Goal: Task Accomplishment & Management: Manage account settings

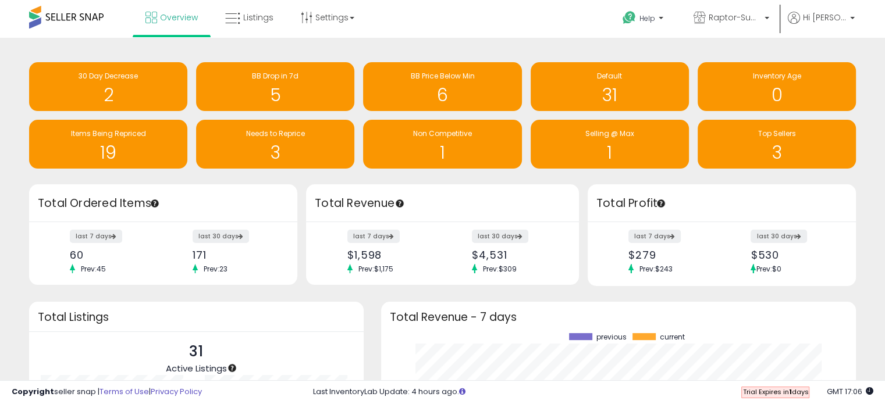
drag, startPoint x: 1, startPoint y: 382, endPoint x: 156, endPoint y: 47, distance: 369.1
click at [156, 47] on div "Retrieving insights data.. 30 Day Decrease 2 BB Drop in 7d 5 BB Price Below Min…" at bounding box center [442, 316] width 885 height 557
click at [8, 197] on div "Retrieving insights data.. 30 Day Decrease 2 BB Drop in 7d 5 BB Price Below Min…" at bounding box center [442, 307] width 873 height 516
click at [15, 218] on div "Retrieving insights data.. 30 Day Decrease 2 BB Drop in 7d 5 BB Price Below Min…" at bounding box center [442, 307] width 873 height 516
click at [187, 122] on div "Items Being Repriced 19" at bounding box center [270, 140] width 167 height 58
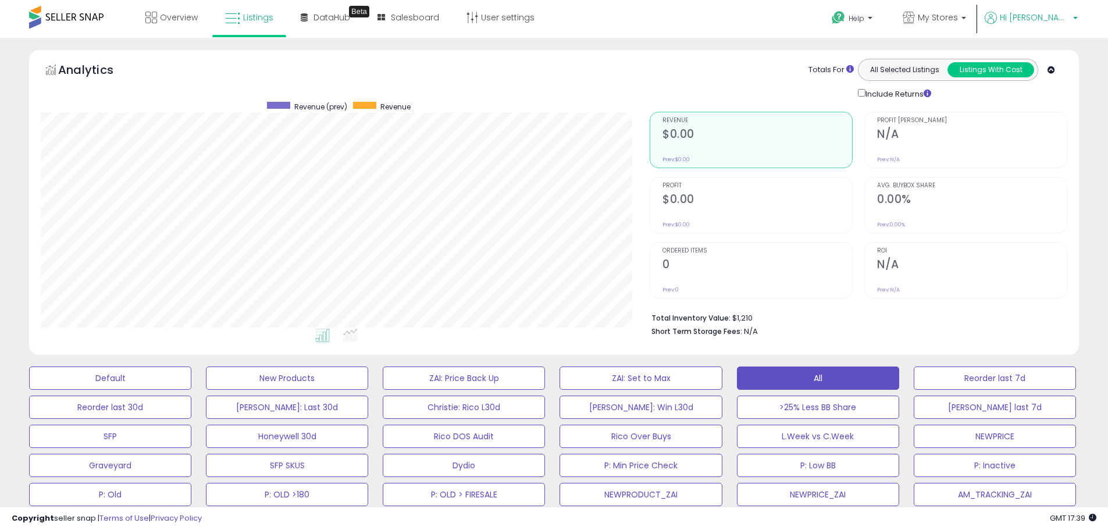
click at [997, 19] on icon at bounding box center [991, 18] width 12 height 12
click at [1000, 119] on link "Stop impersonating" at bounding box center [1029, 123] width 76 height 11
